Goal: Information Seeking & Learning: Find specific page/section

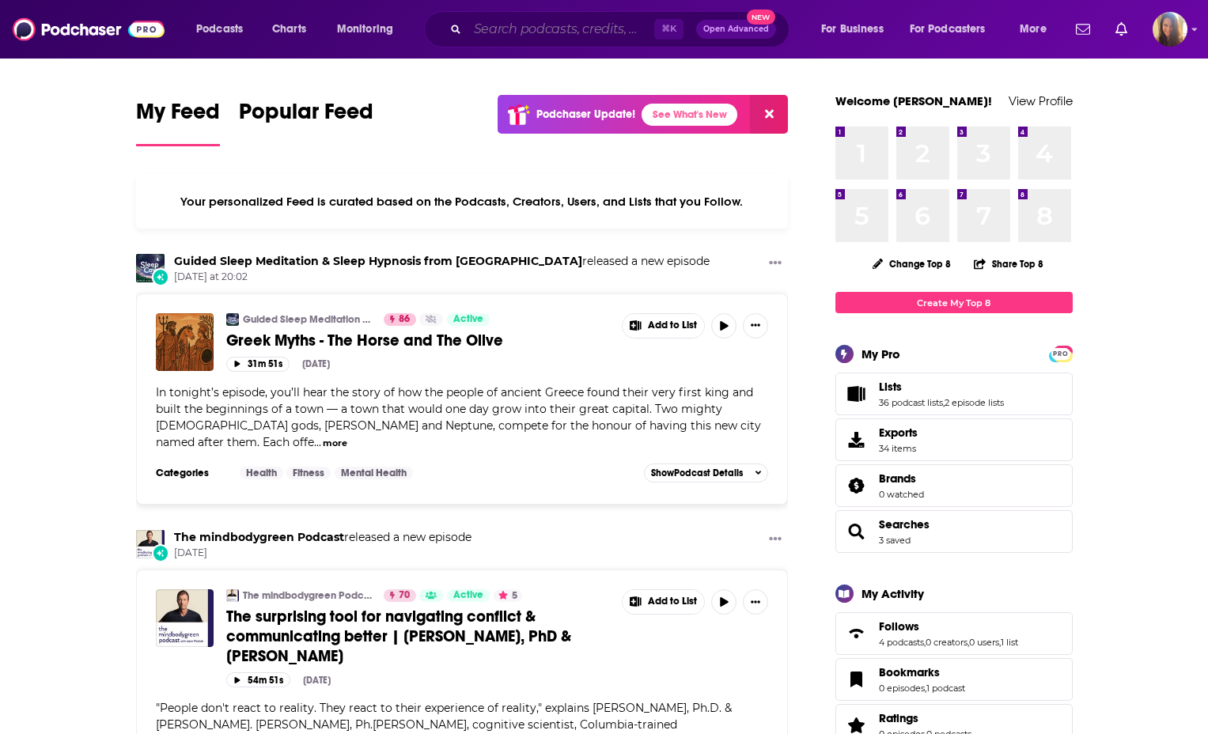
click at [555, 31] on input "Search podcasts, credits, & more..." at bounding box center [561, 29] width 187 height 25
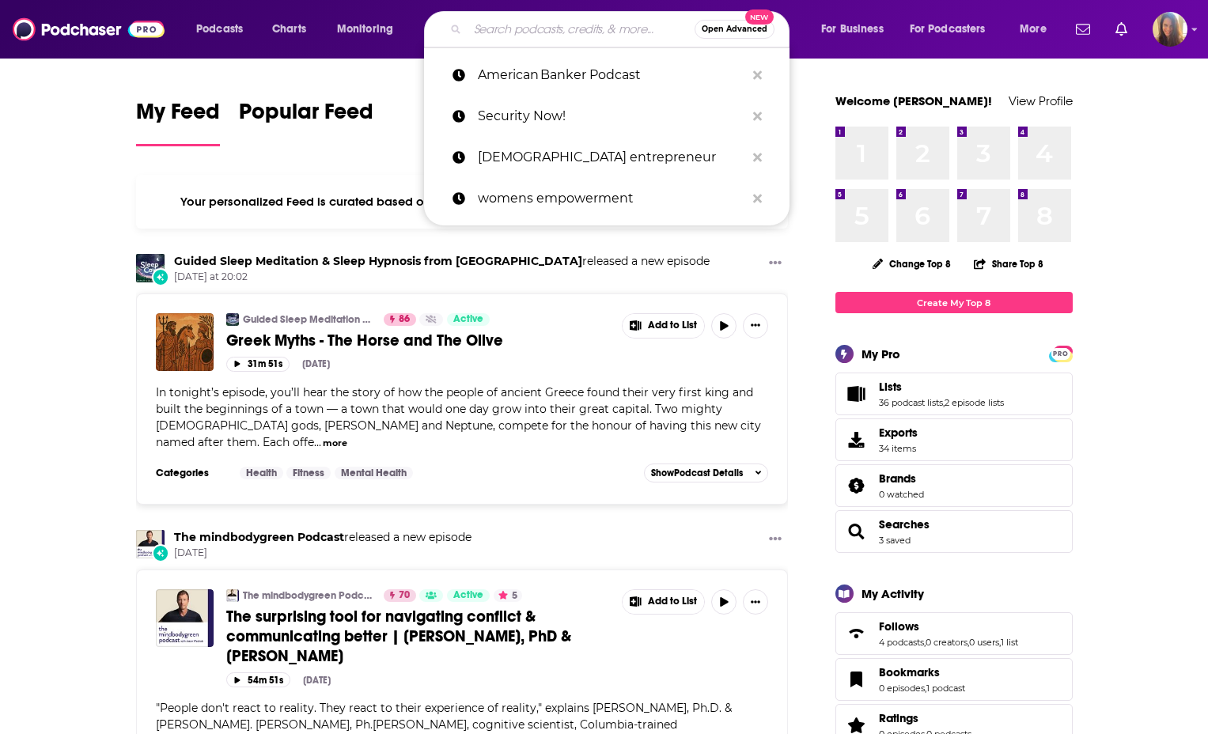
paste input "Techmeme"
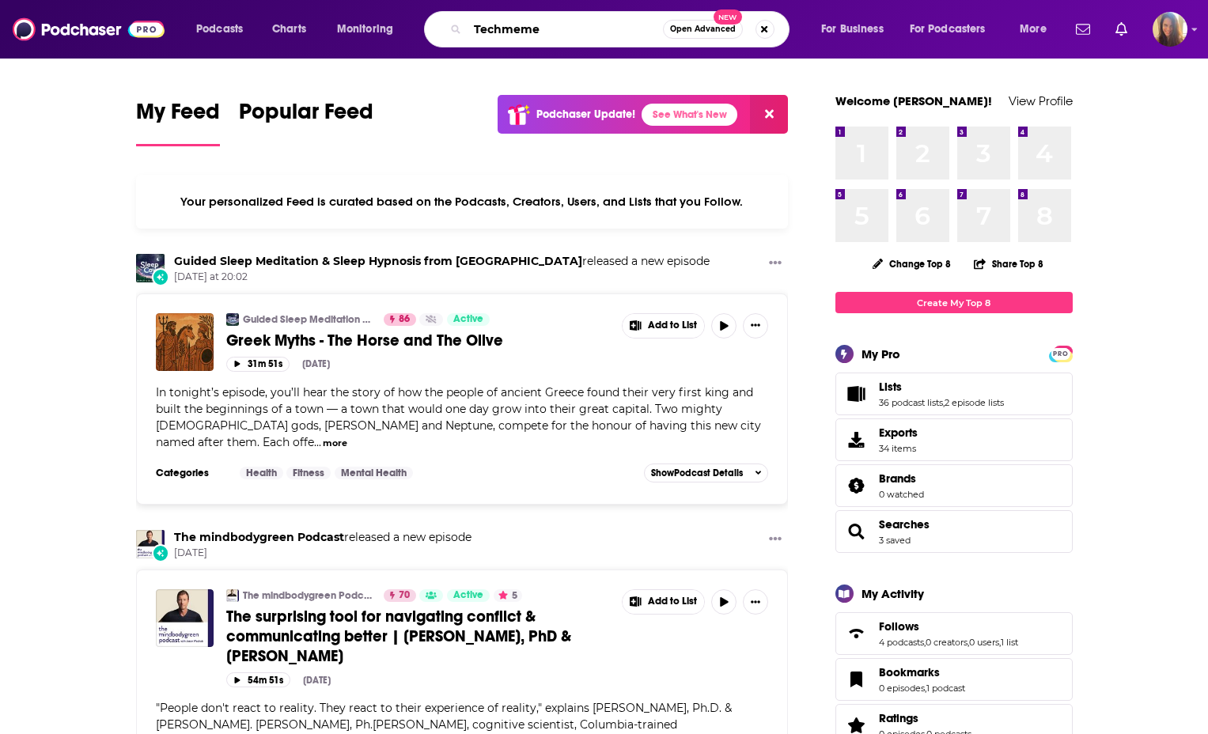
type input "Techmeme"
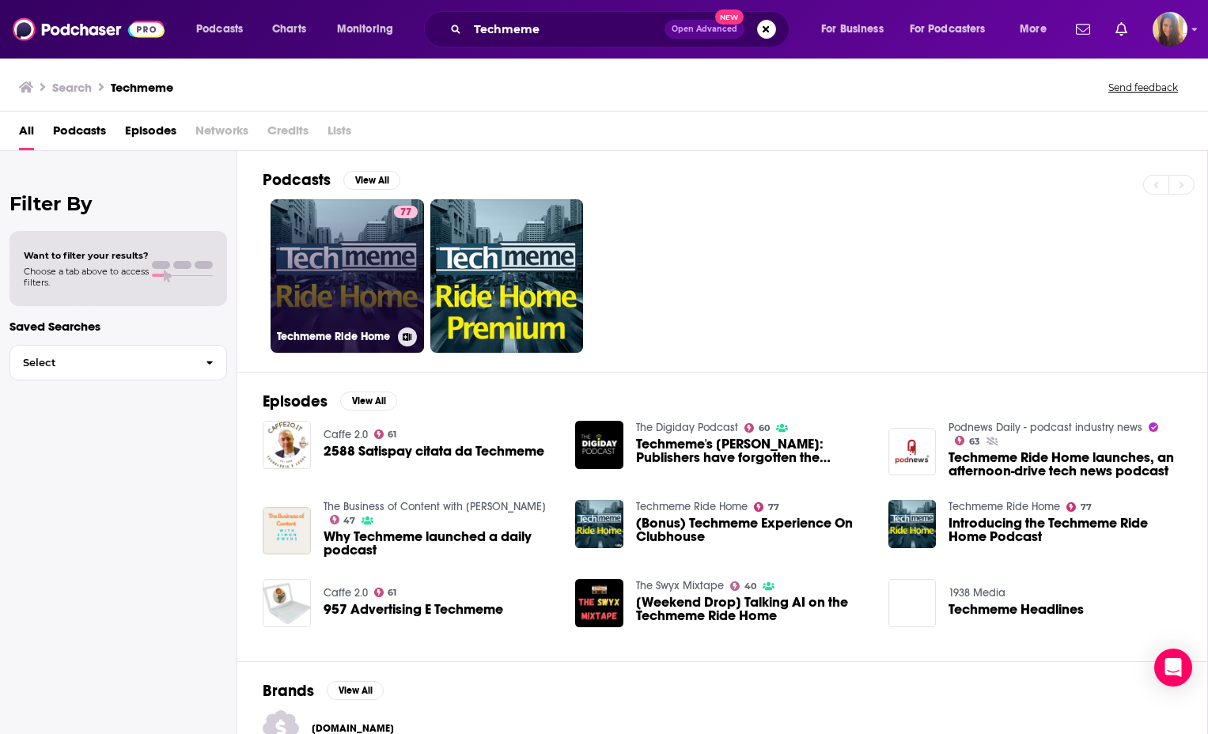
click at [350, 271] on link "77 Techmeme Ride Home" at bounding box center [347, 275] width 153 height 153
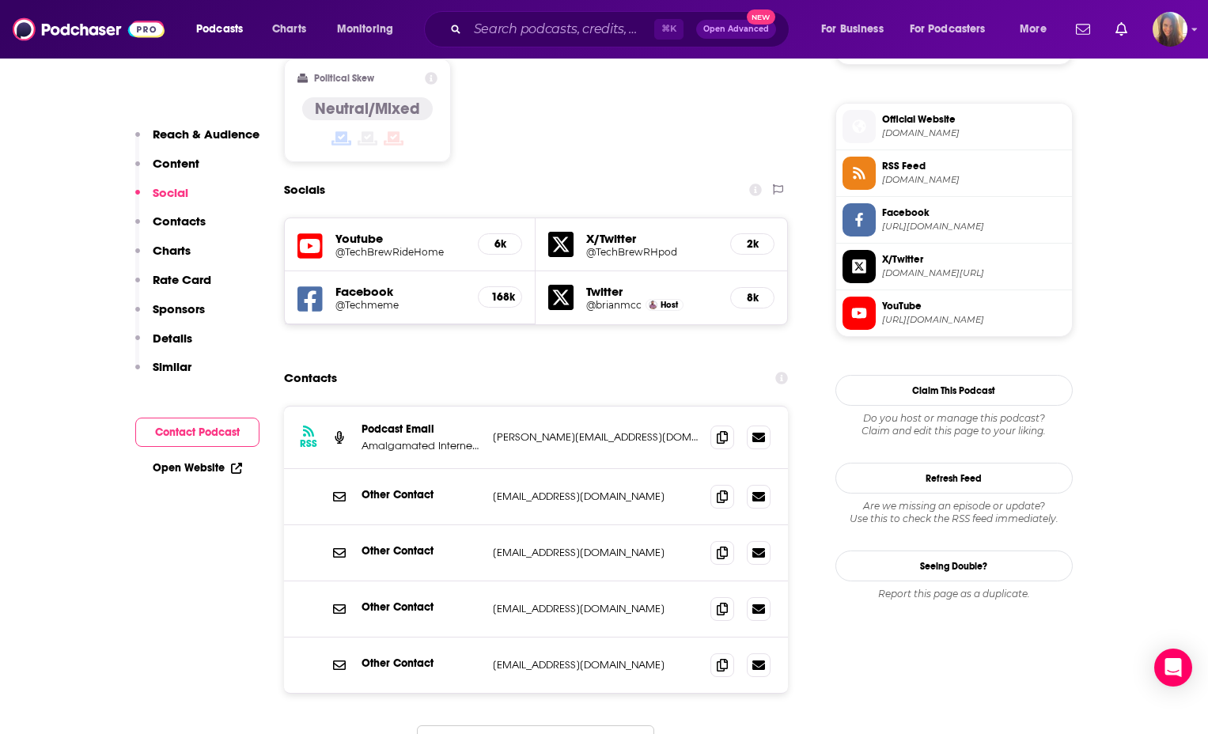
scroll to position [1240, 0]
click at [724, 430] on icon at bounding box center [722, 436] width 11 height 13
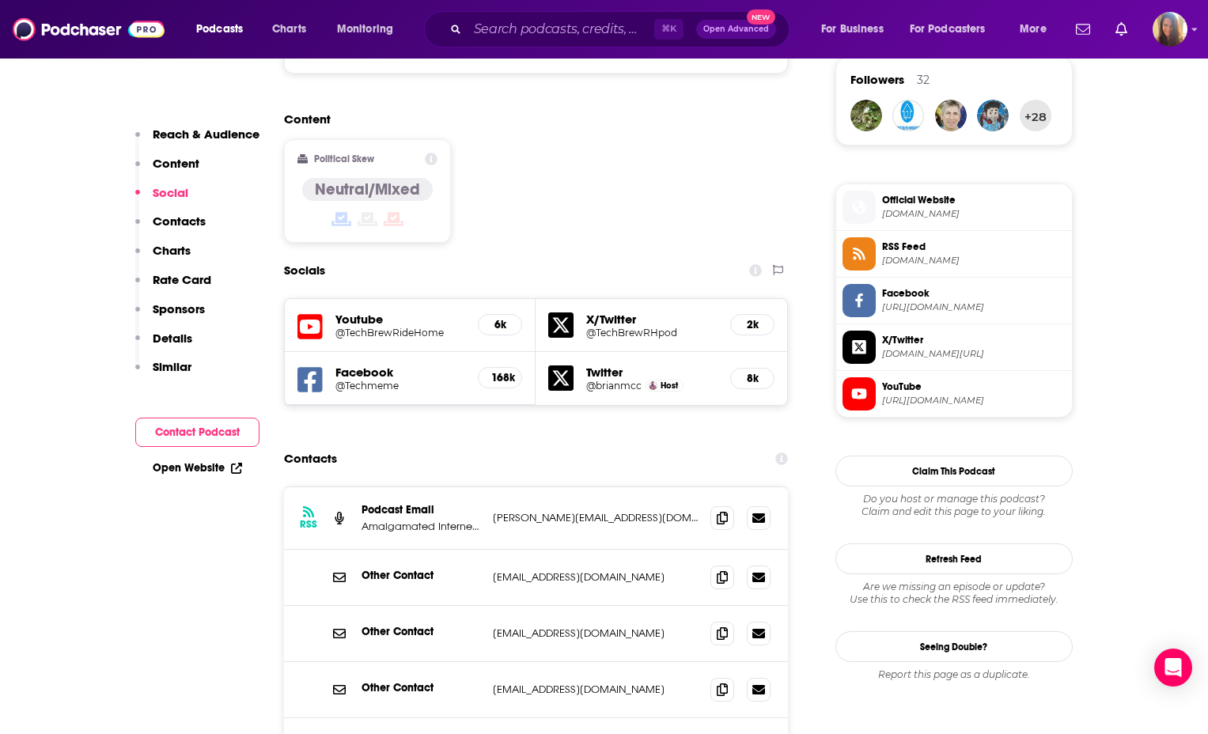
scroll to position [1160, 0]
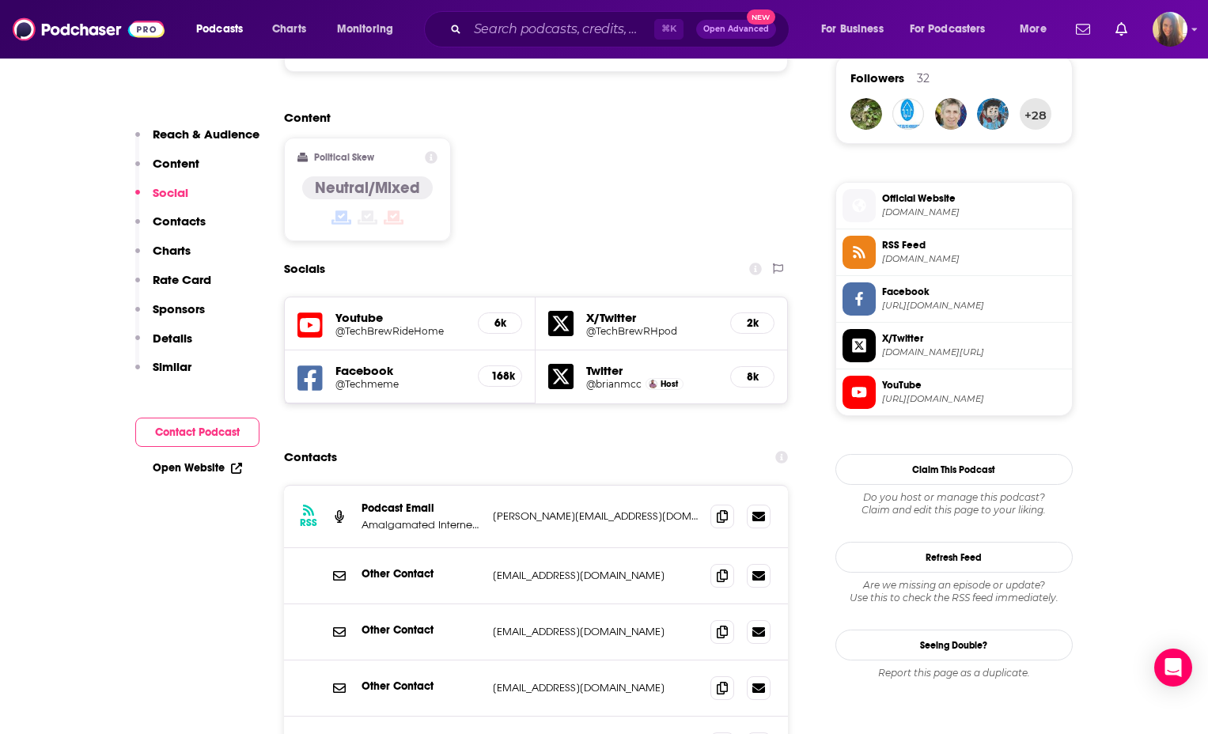
click at [910, 195] on span "Official Website" at bounding box center [974, 198] width 184 height 14
